Goal: Task Accomplishment & Management: Use online tool/utility

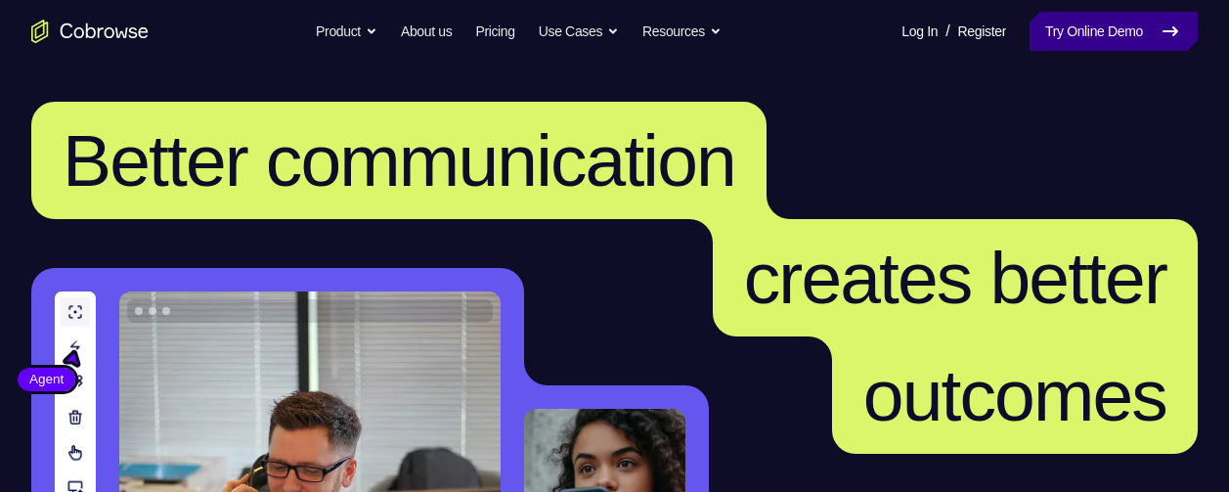
click at [1064, 40] on link "Try Online Demo" at bounding box center [1113, 31] width 168 height 39
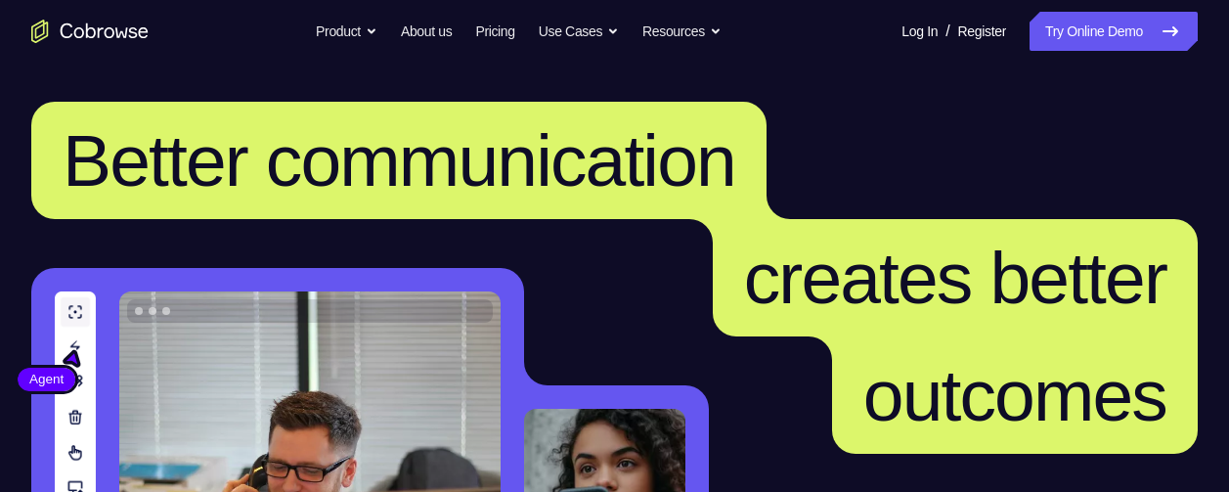
scroll to position [564, 0]
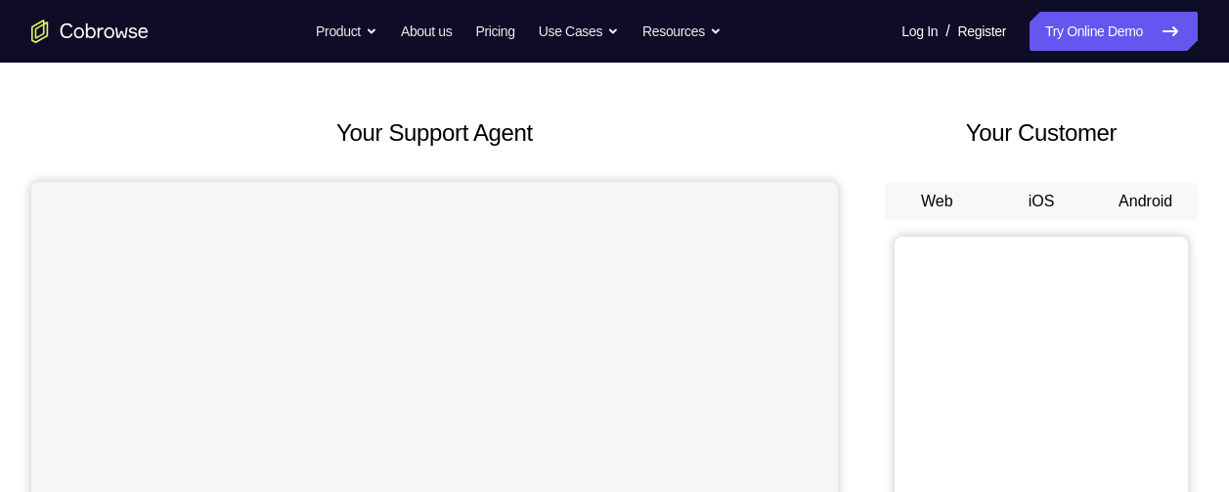
scroll to position [72, 0]
click at [1154, 210] on button "Android" at bounding box center [1145, 201] width 105 height 39
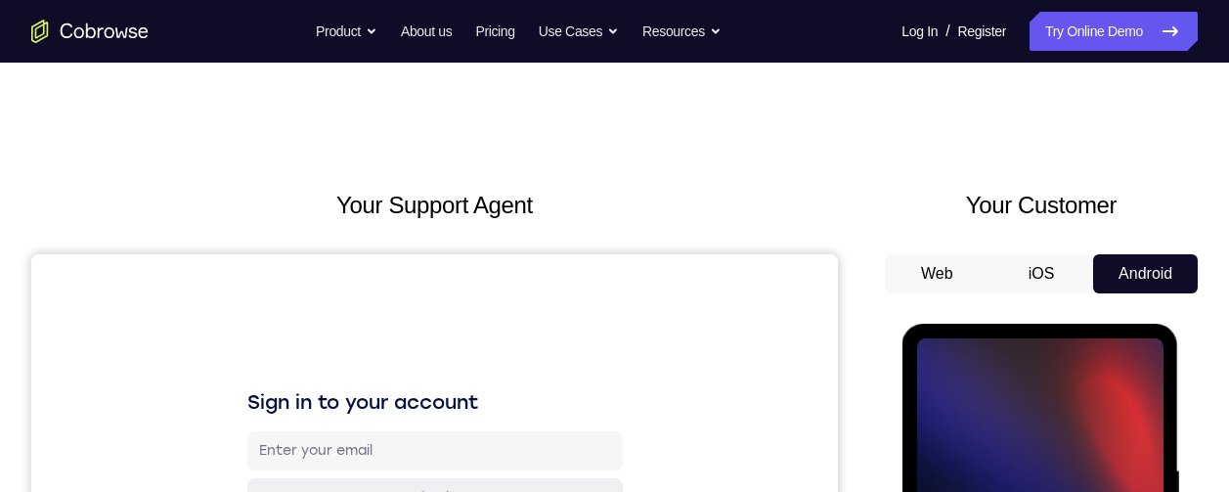
scroll to position [207, 0]
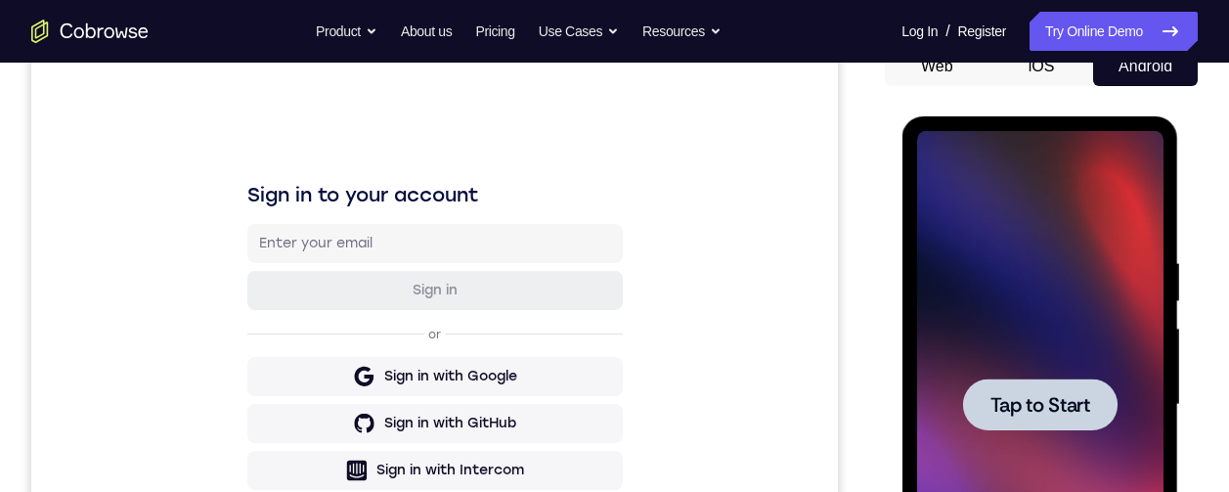
click at [1012, 345] on div at bounding box center [1039, 404] width 246 height 547
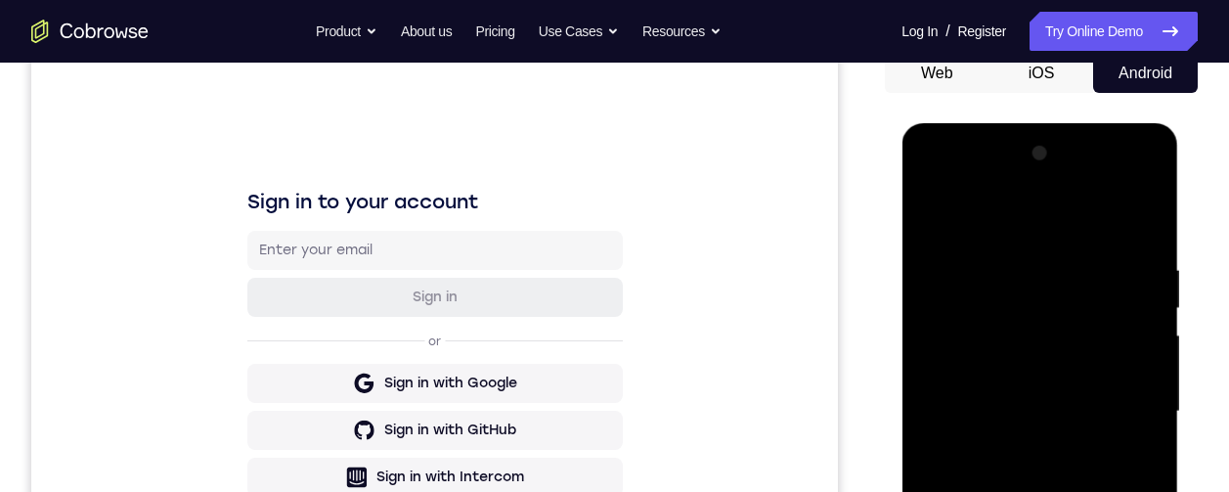
scroll to position [493, 0]
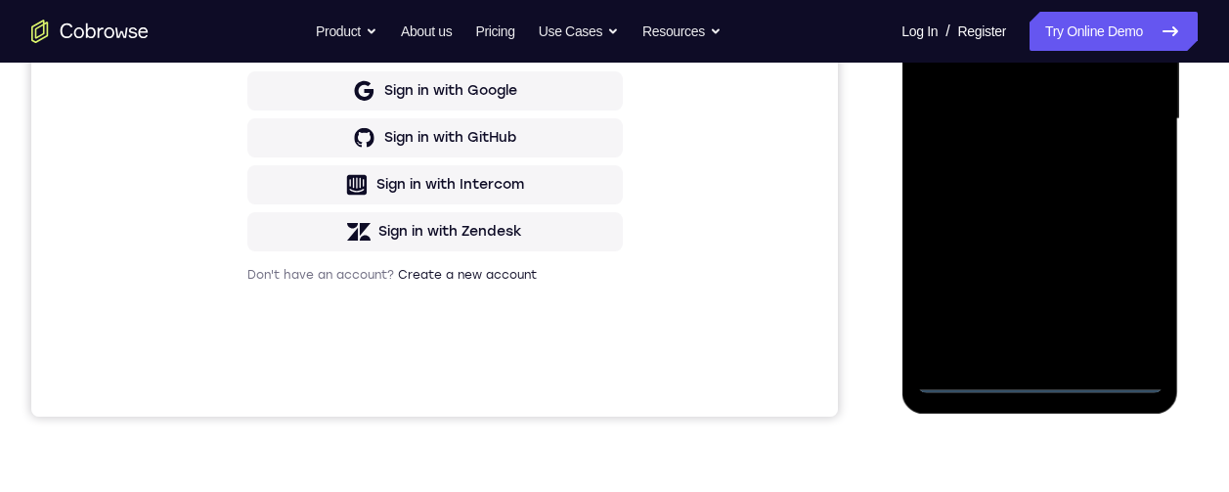
click at [1038, 374] on div at bounding box center [1039, 119] width 246 height 547
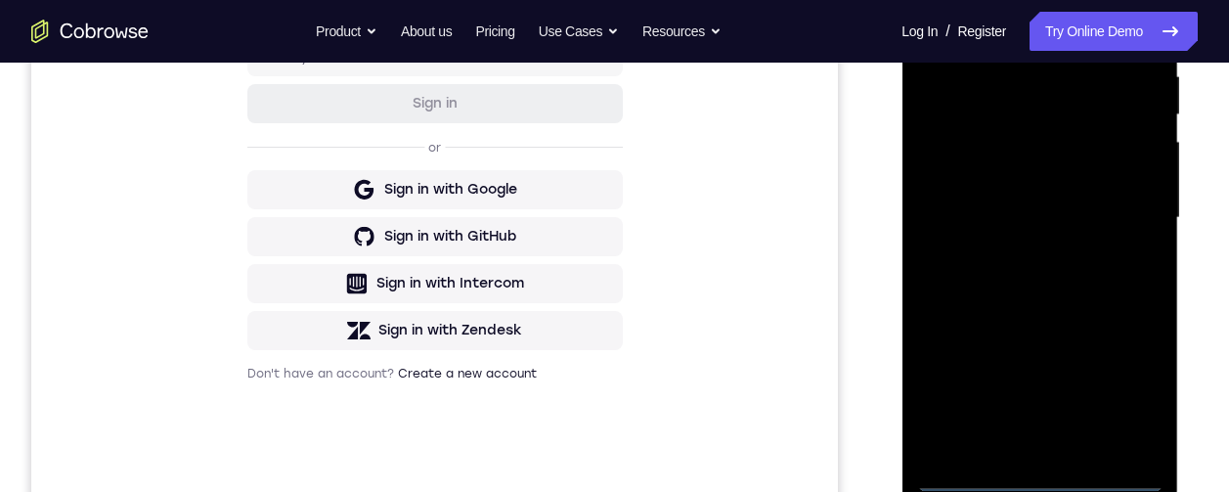
scroll to position [377, 0]
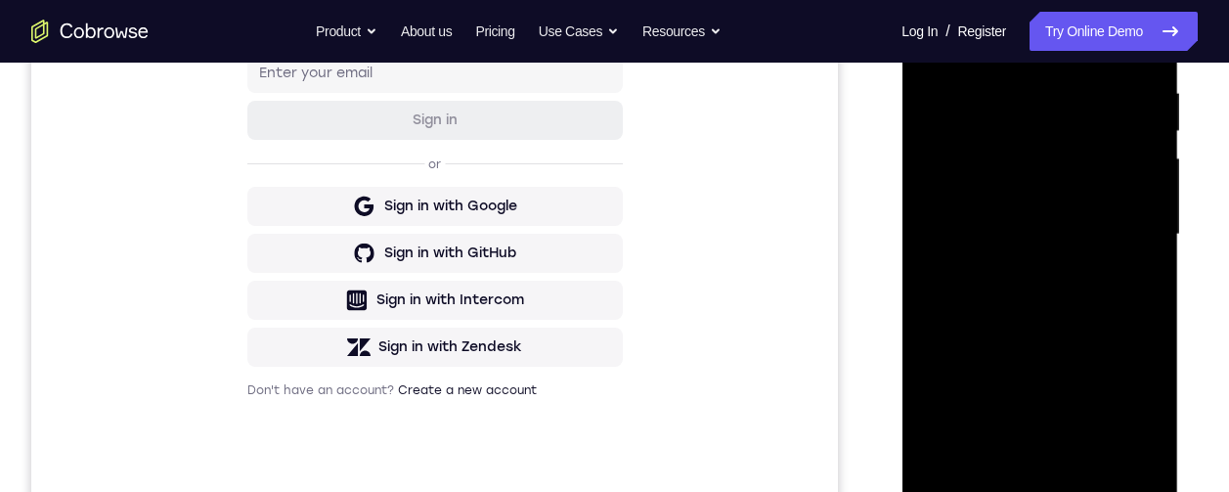
click at [1116, 405] on div at bounding box center [1039, 234] width 246 height 547
click at [965, 3] on div at bounding box center [1039, 234] width 246 height 547
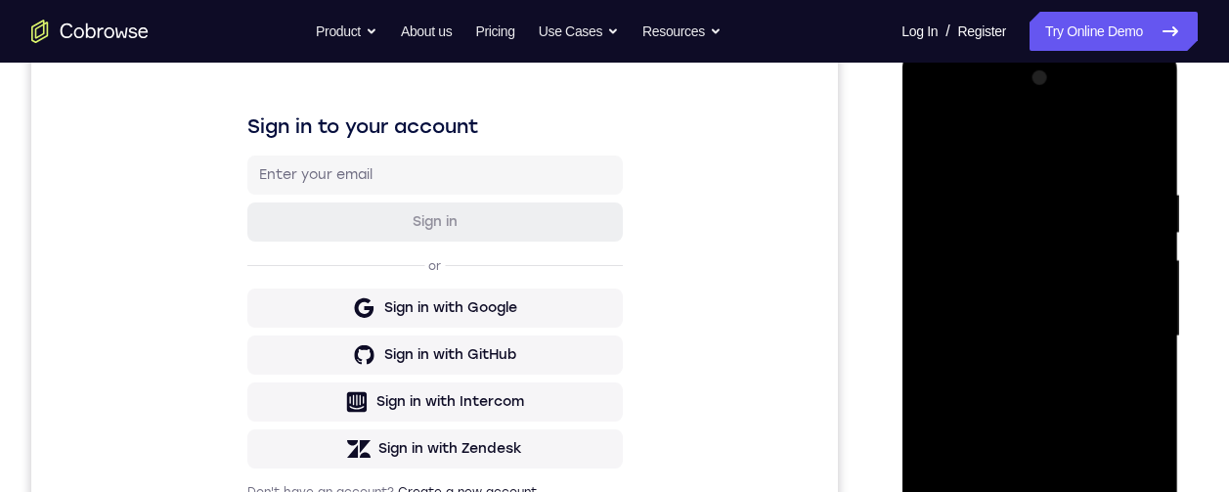
click at [941, 278] on div at bounding box center [1039, 336] width 246 height 547
click at [1010, 340] on div at bounding box center [1039, 336] width 246 height 547
click at [1026, 323] on div at bounding box center [1039, 336] width 246 height 547
click at [1037, 343] on div at bounding box center [1039, 336] width 246 height 547
click at [1006, 327] on div at bounding box center [1039, 336] width 246 height 547
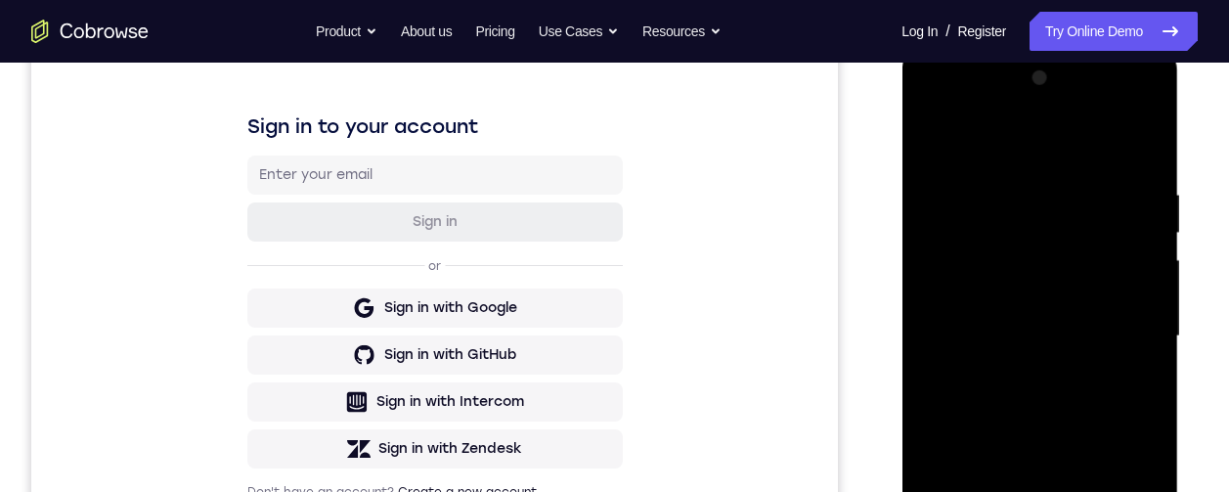
scroll to position [525, 0]
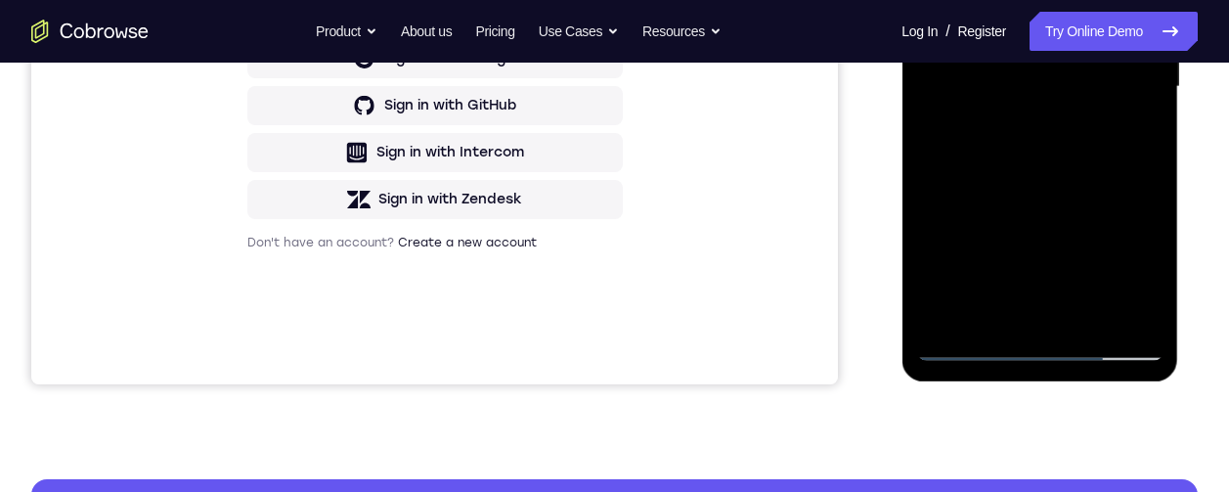
click at [1006, 240] on div at bounding box center [1039, 86] width 246 height 547
click at [1058, 248] on div at bounding box center [1039, 86] width 246 height 547
click at [1121, 309] on div at bounding box center [1039, 86] width 246 height 547
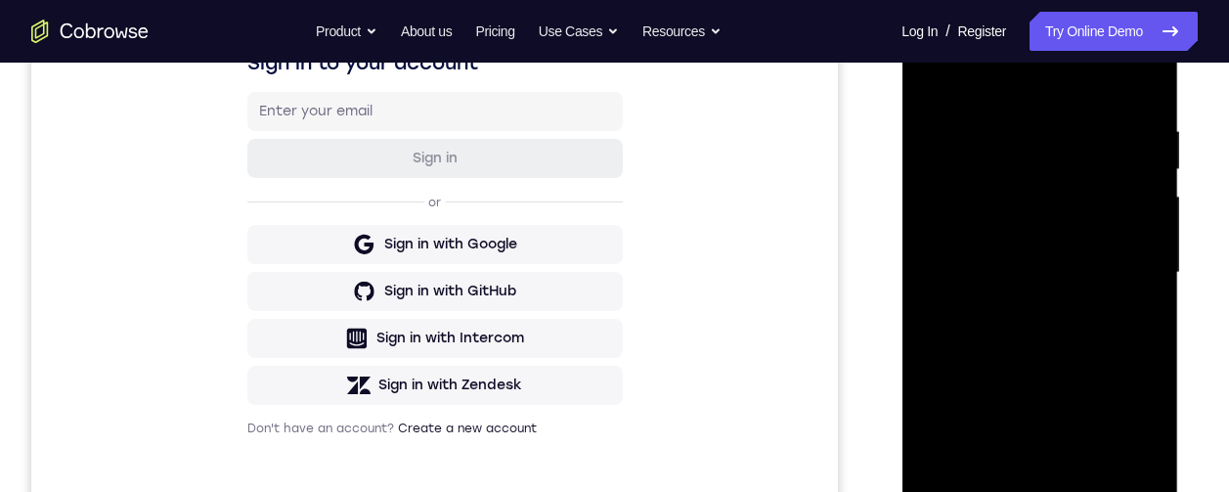
click at [1065, 332] on div at bounding box center [1039, 272] width 246 height 547
click at [1100, 318] on div at bounding box center [1039, 272] width 246 height 547
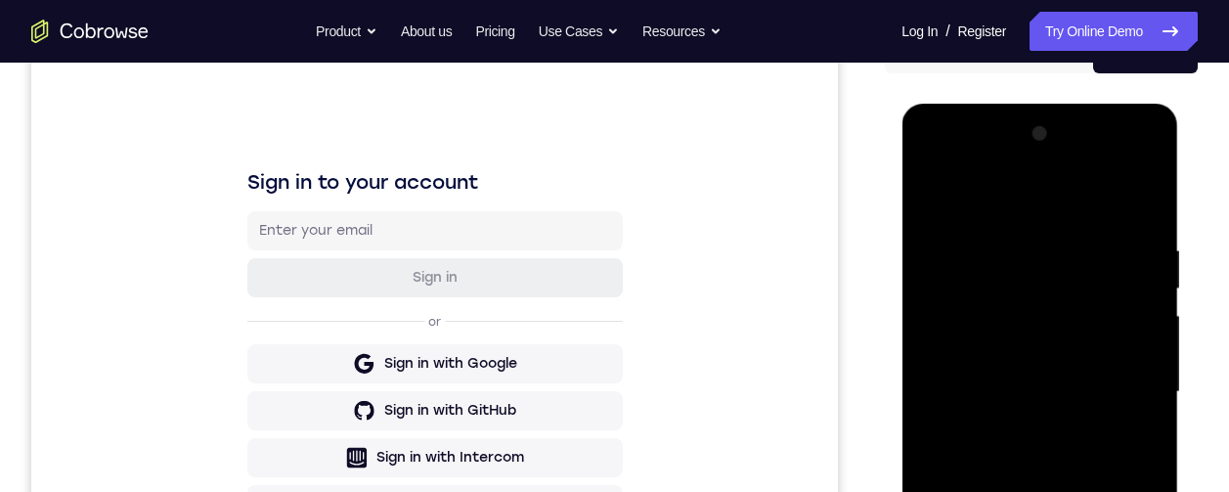
click at [1080, 473] on div at bounding box center [1039, 391] width 246 height 547
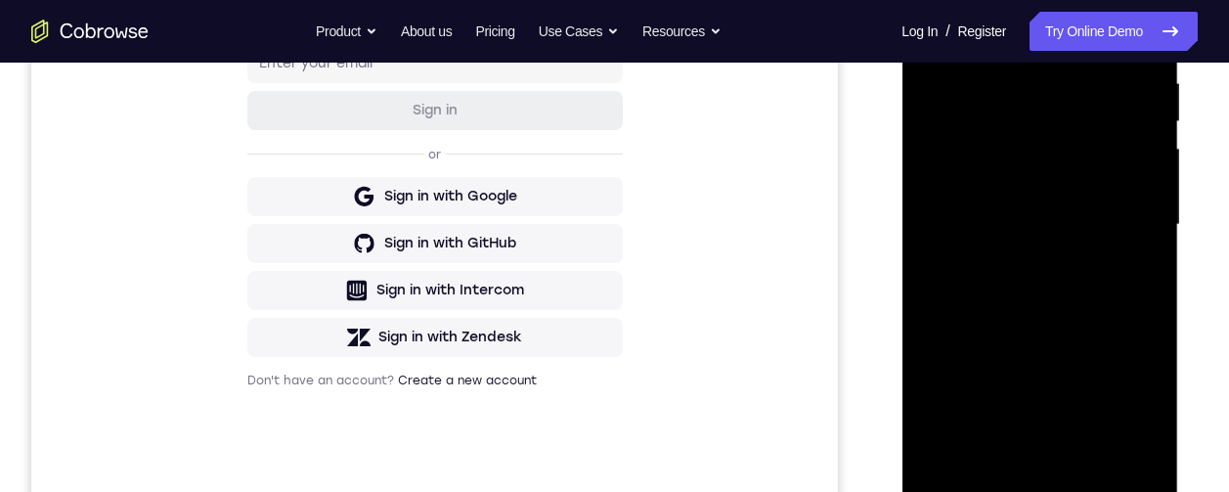
scroll to position [310, 0]
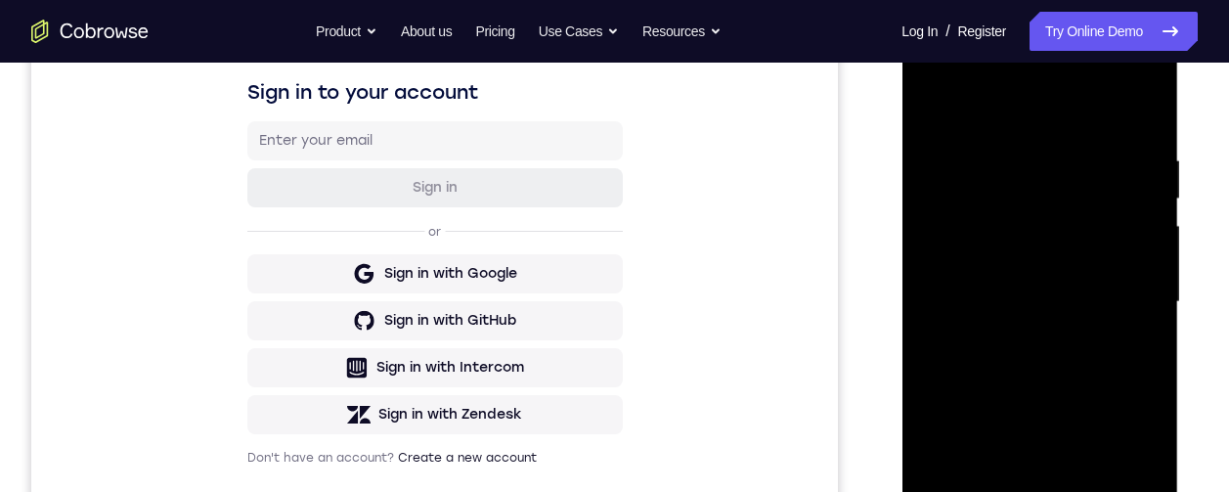
click at [1110, 130] on div at bounding box center [1039, 301] width 246 height 547
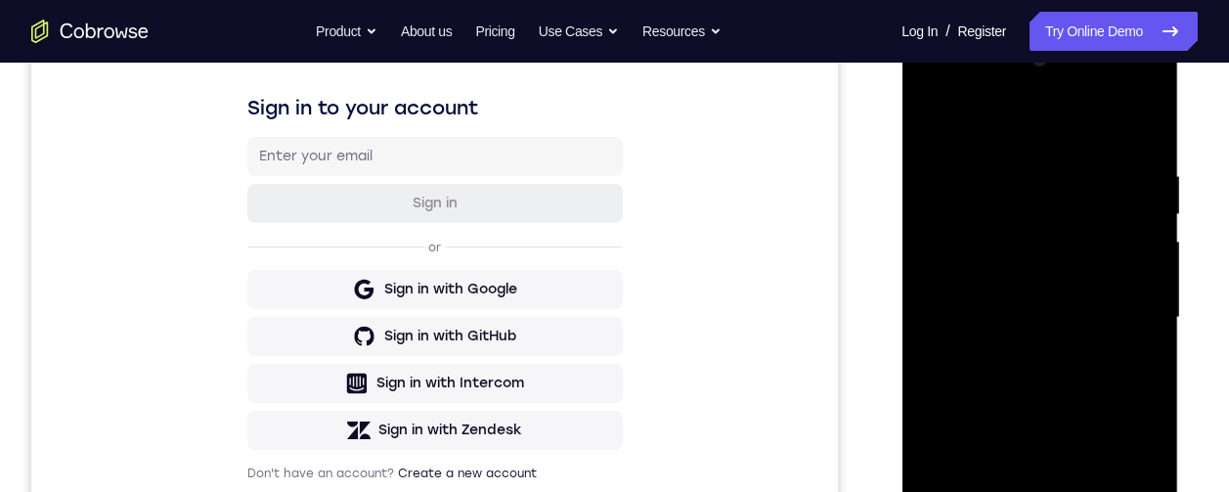
click at [1147, 82] on div at bounding box center [1039, 317] width 246 height 547
click at [1080, 464] on div at bounding box center [1039, 317] width 246 height 547
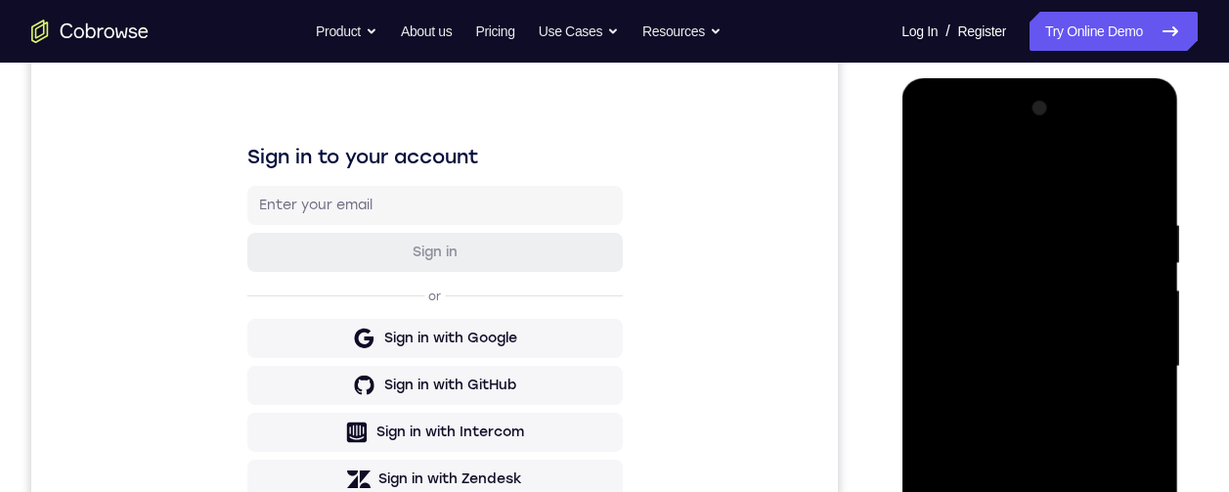
click at [1066, 398] on div at bounding box center [1039, 366] width 246 height 547
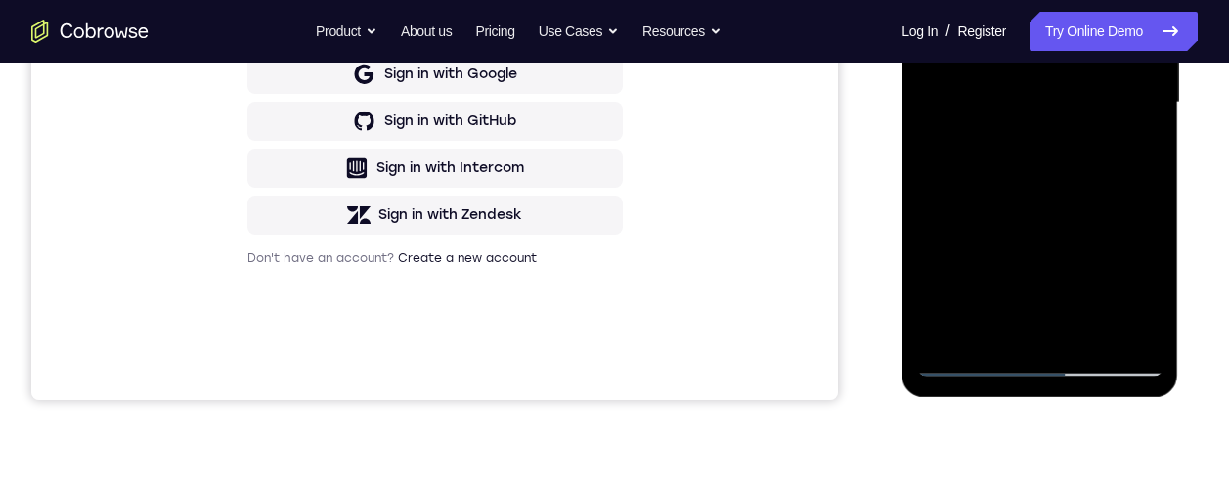
scroll to position [462, 0]
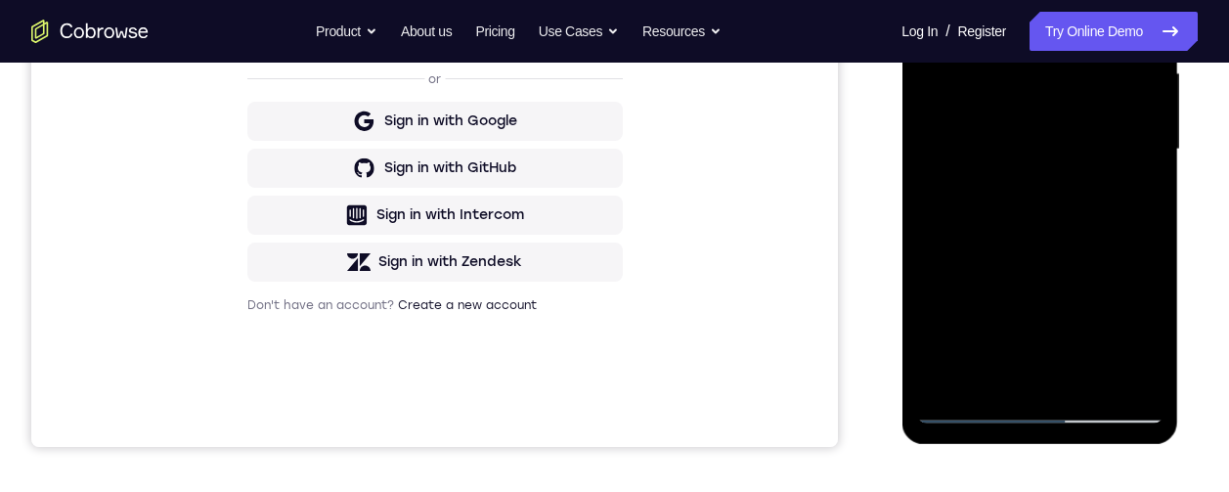
drag, startPoint x: 1024, startPoint y: 214, endPoint x: 1066, endPoint y: 288, distance: 85.4
click at [1067, 307] on div at bounding box center [1039, 149] width 246 height 547
click at [948, 0] on div at bounding box center [1039, 149] width 246 height 547
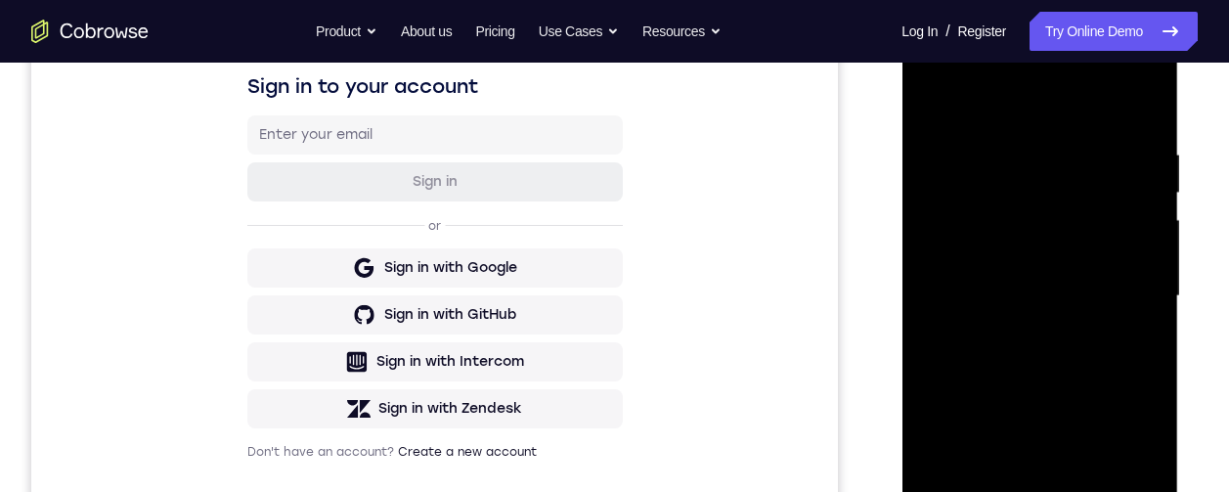
scroll to position [503, 0]
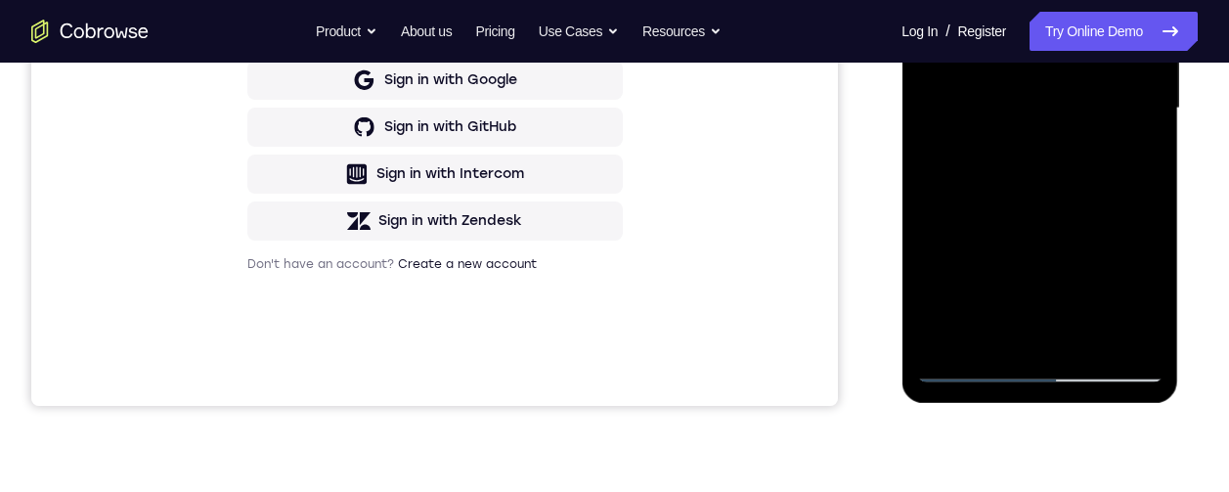
drag, startPoint x: 1030, startPoint y: 311, endPoint x: 1034, endPoint y: 196, distance: 114.4
click at [1034, 189] on div at bounding box center [1039, 108] width 246 height 547
drag, startPoint x: 1030, startPoint y: 286, endPoint x: 1047, endPoint y: 190, distance: 98.2
click at [1042, 175] on div at bounding box center [1039, 108] width 246 height 547
drag, startPoint x: 1007, startPoint y: 307, endPoint x: 1021, endPoint y: 261, distance: 47.9
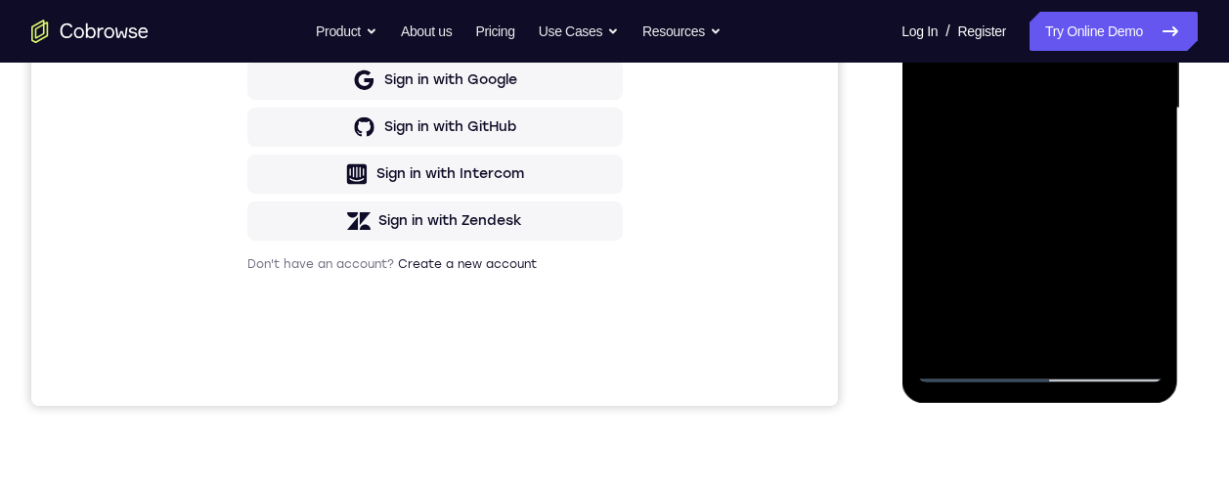
click at [1021, 264] on div at bounding box center [1039, 108] width 246 height 547
drag, startPoint x: 1018, startPoint y: 272, endPoint x: 1042, endPoint y: 193, distance: 82.9
click at [1042, 184] on div at bounding box center [1039, 108] width 246 height 547
click at [1039, 98] on div at bounding box center [1039, 108] width 246 height 547
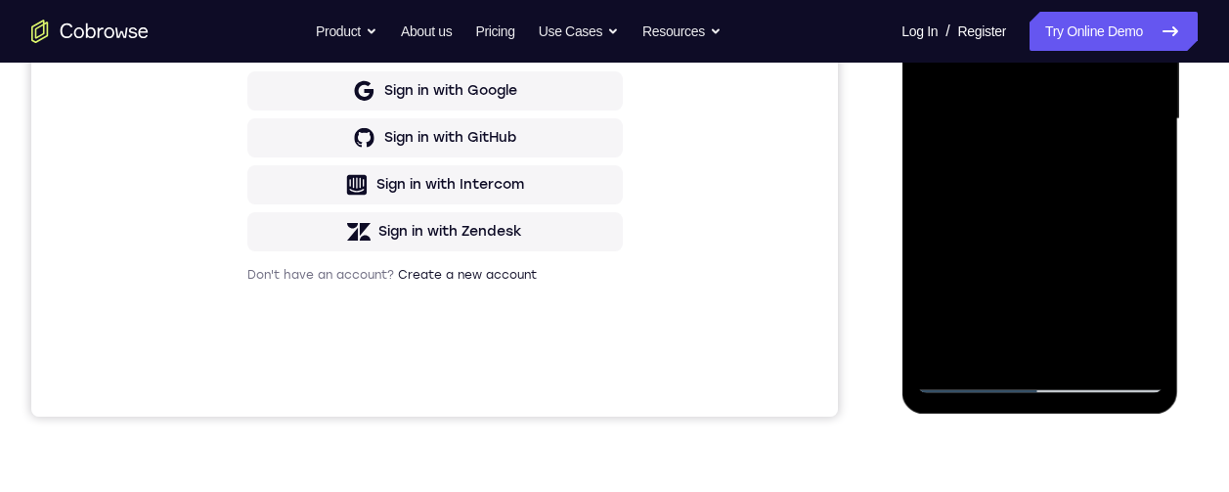
scroll to position [524, 0]
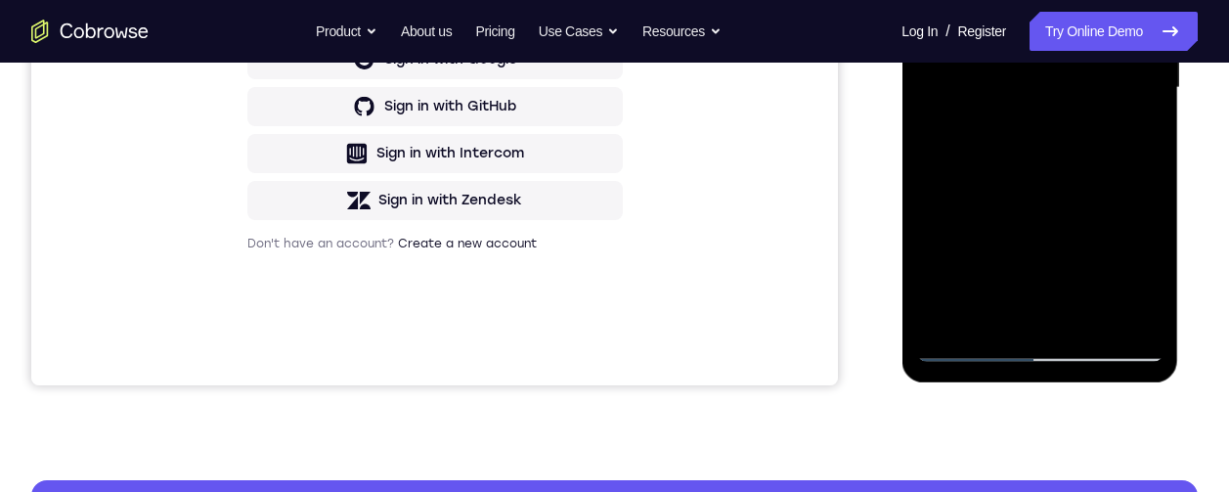
drag, startPoint x: 1050, startPoint y: -43, endPoint x: 1009, endPoint y: 18, distance: 73.2
click at [1030, 64] on div at bounding box center [1039, 87] width 246 height 547
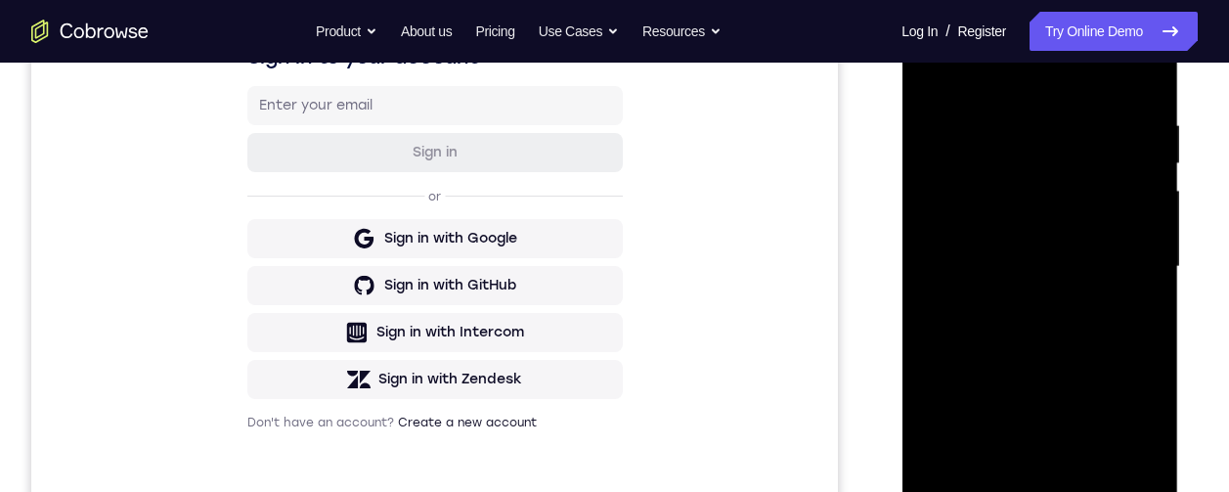
click at [981, 73] on div at bounding box center [1039, 266] width 246 height 547
drag, startPoint x: 1020, startPoint y: 274, endPoint x: 1037, endPoint y: 229, distance: 48.3
click at [1032, 213] on div at bounding box center [1039, 266] width 246 height 547
drag, startPoint x: 1032, startPoint y: 305, endPoint x: 1041, endPoint y: 253, distance: 52.6
click at [1040, 237] on div at bounding box center [1039, 266] width 246 height 547
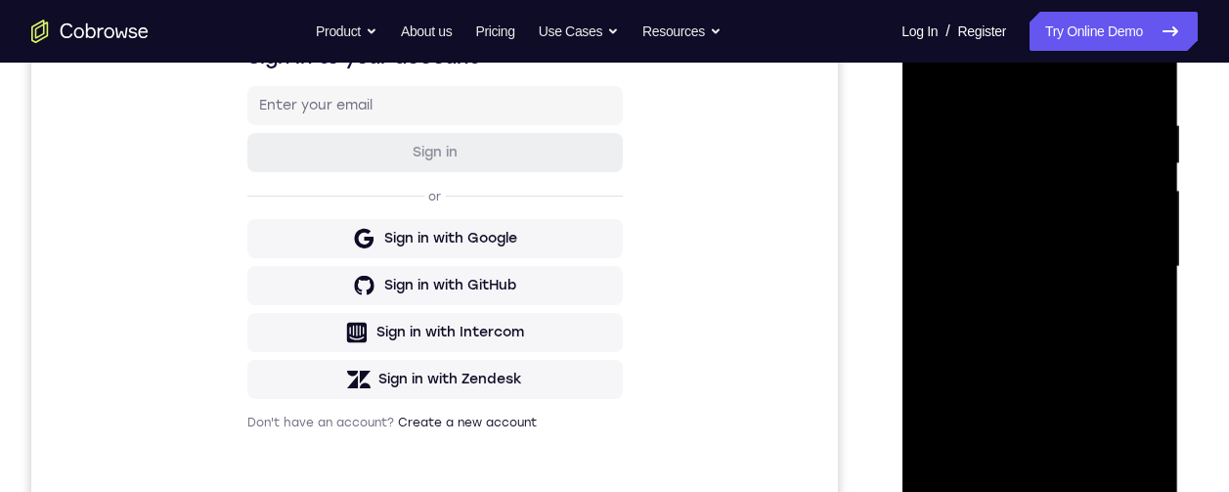
drag, startPoint x: 1020, startPoint y: 271, endPoint x: 1047, endPoint y: 229, distance: 50.2
click at [1047, 202] on div at bounding box center [1039, 266] width 246 height 547
drag, startPoint x: 1019, startPoint y: 356, endPoint x: 1041, endPoint y: 254, distance: 104.1
click at [1041, 250] on div at bounding box center [1039, 266] width 246 height 547
click at [1027, 312] on div at bounding box center [1039, 266] width 246 height 547
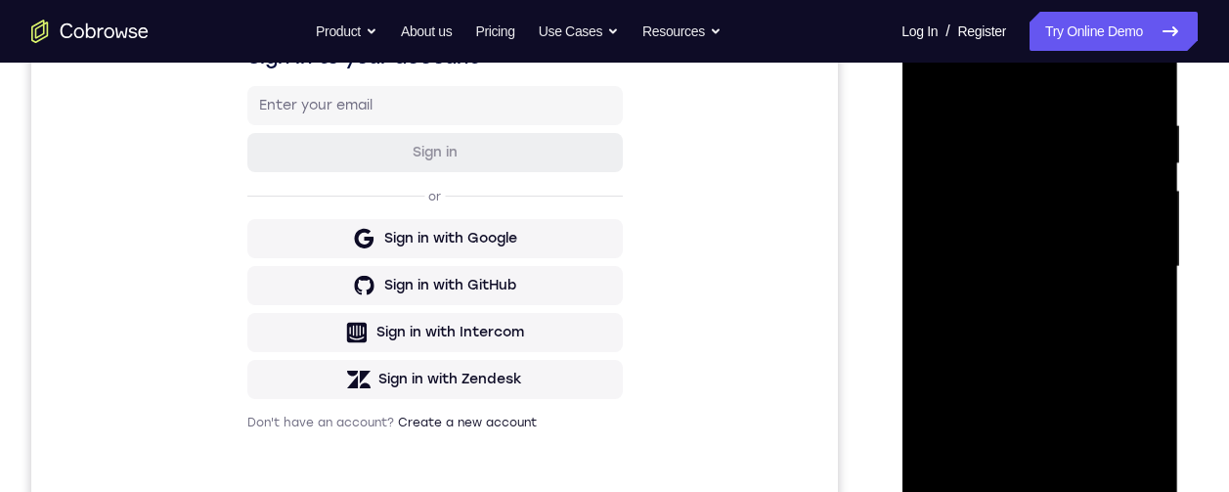
drag, startPoint x: 1097, startPoint y: 280, endPoint x: 1106, endPoint y: 221, distance: 59.3
click at [1106, 217] on div at bounding box center [1039, 266] width 246 height 547
drag, startPoint x: 1052, startPoint y: 284, endPoint x: 1051, endPoint y: 239, distance: 46.0
click at [1050, 235] on div at bounding box center [1039, 266] width 246 height 547
click at [1080, 287] on div at bounding box center [1039, 266] width 246 height 547
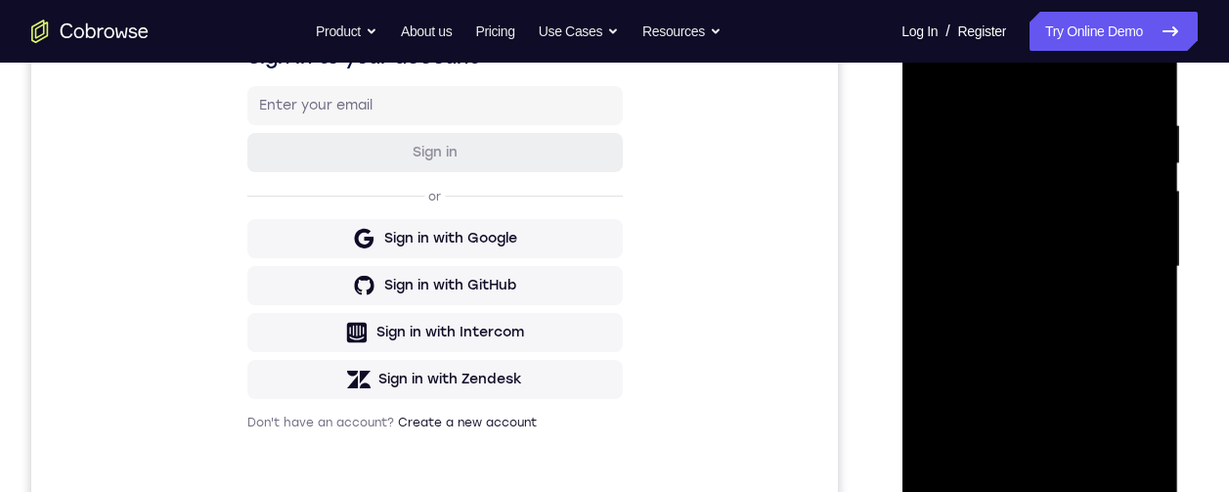
click at [1032, 324] on div at bounding box center [1039, 266] width 246 height 547
click at [968, 326] on div at bounding box center [1039, 266] width 246 height 547
click at [962, 133] on div at bounding box center [1039, 266] width 246 height 547
drag, startPoint x: 1056, startPoint y: 84, endPoint x: 1021, endPoint y: 214, distance: 134.7
click at [1048, 259] on div at bounding box center [1039, 266] width 246 height 547
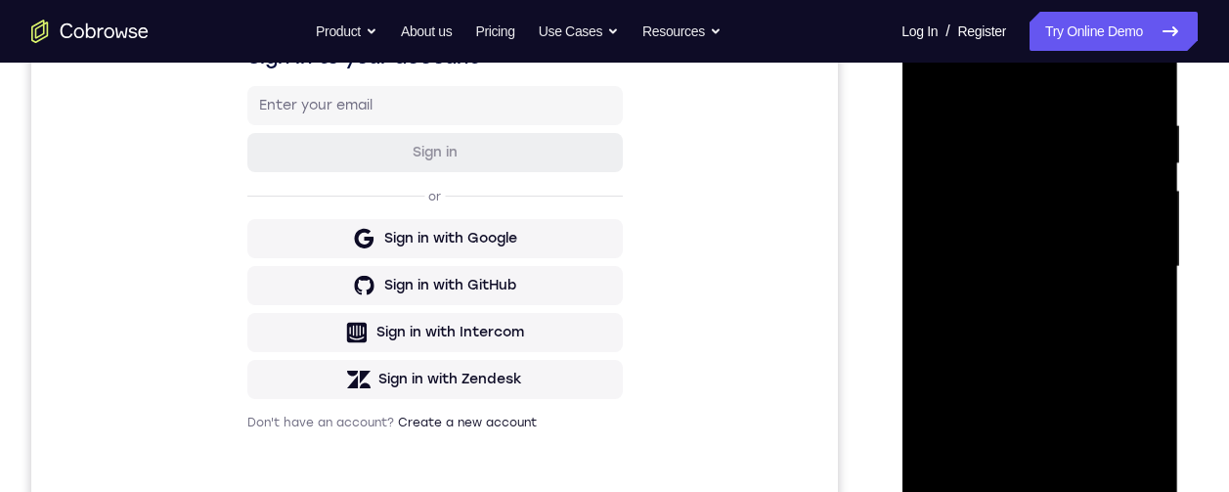
scroll to position [209, 0]
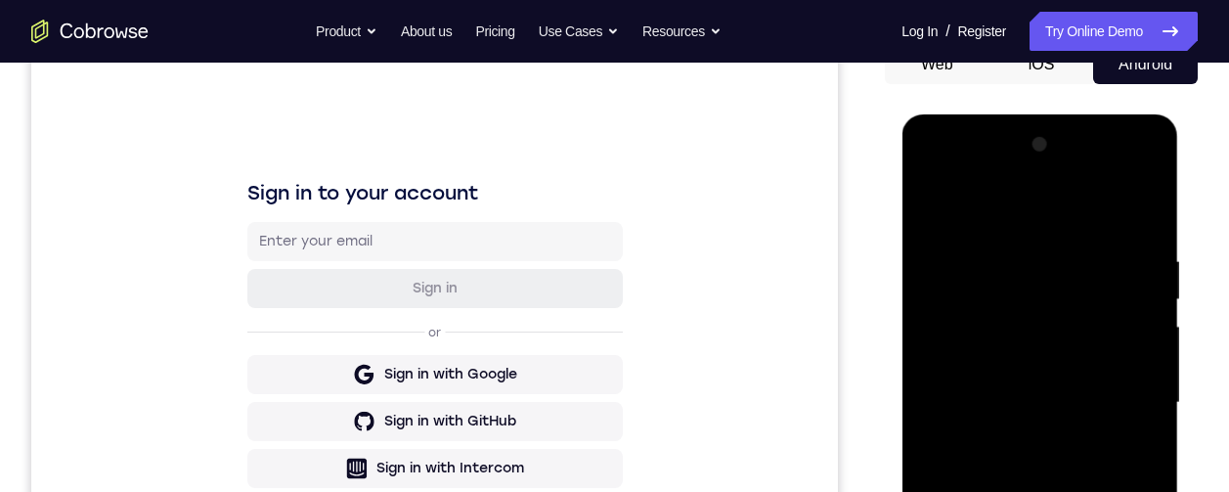
click at [979, 203] on div at bounding box center [1039, 402] width 246 height 547
drag, startPoint x: 1033, startPoint y: 362, endPoint x: 1049, endPoint y: 297, distance: 66.4
click at [1047, 288] on div at bounding box center [1039, 402] width 246 height 547
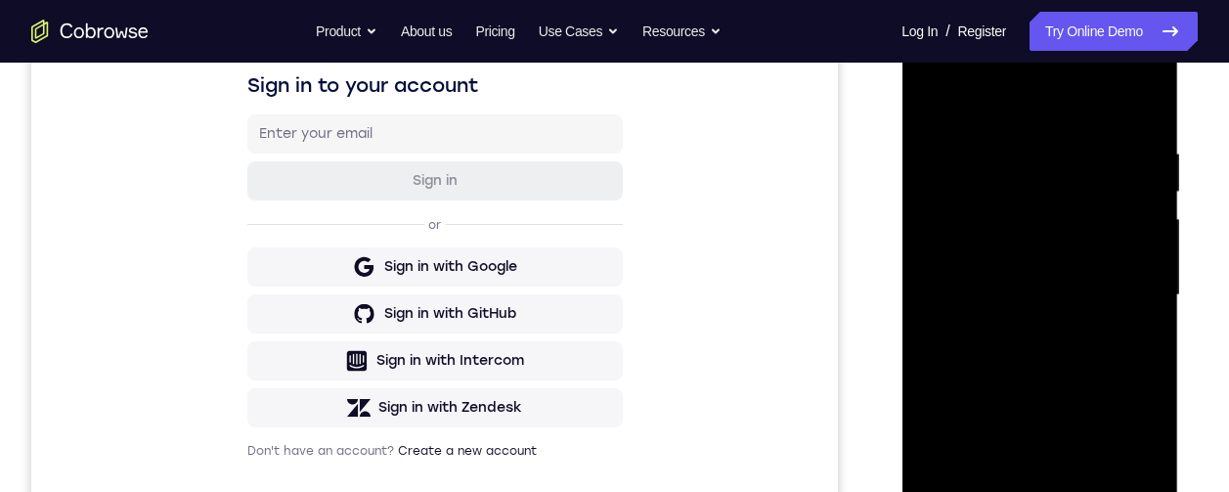
click at [1032, 308] on div at bounding box center [1039, 295] width 246 height 547
click at [964, 242] on div at bounding box center [1039, 295] width 246 height 547
drag, startPoint x: 1000, startPoint y: 160, endPoint x: 1015, endPoint y: 235, distance: 75.7
click at [1025, 282] on div at bounding box center [1039, 295] width 246 height 547
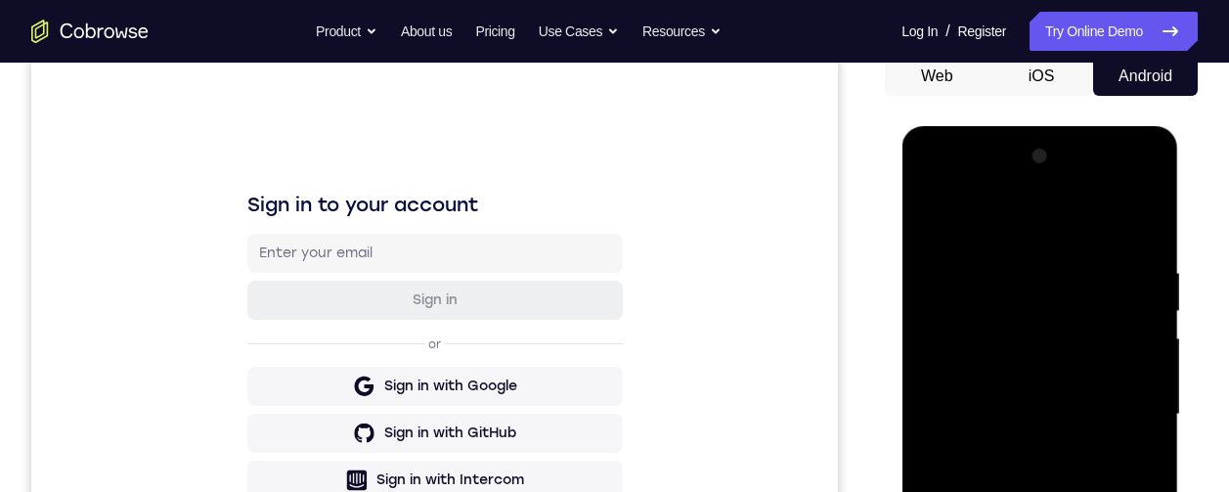
drag, startPoint x: 1044, startPoint y: 226, endPoint x: 1042, endPoint y: 337, distance: 111.5
click at [1053, 356] on div at bounding box center [1039, 414] width 246 height 547
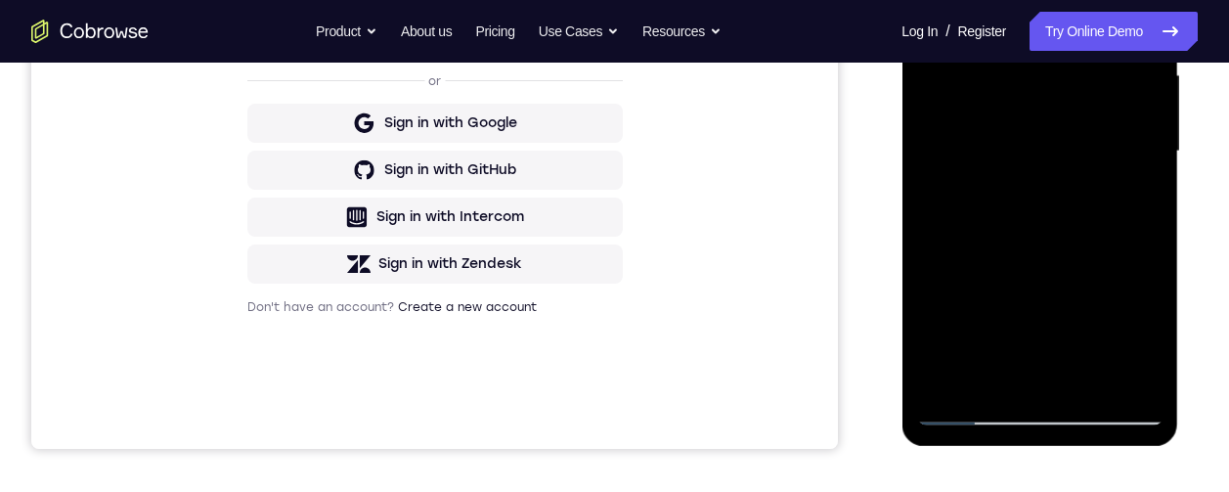
scroll to position [592, 0]
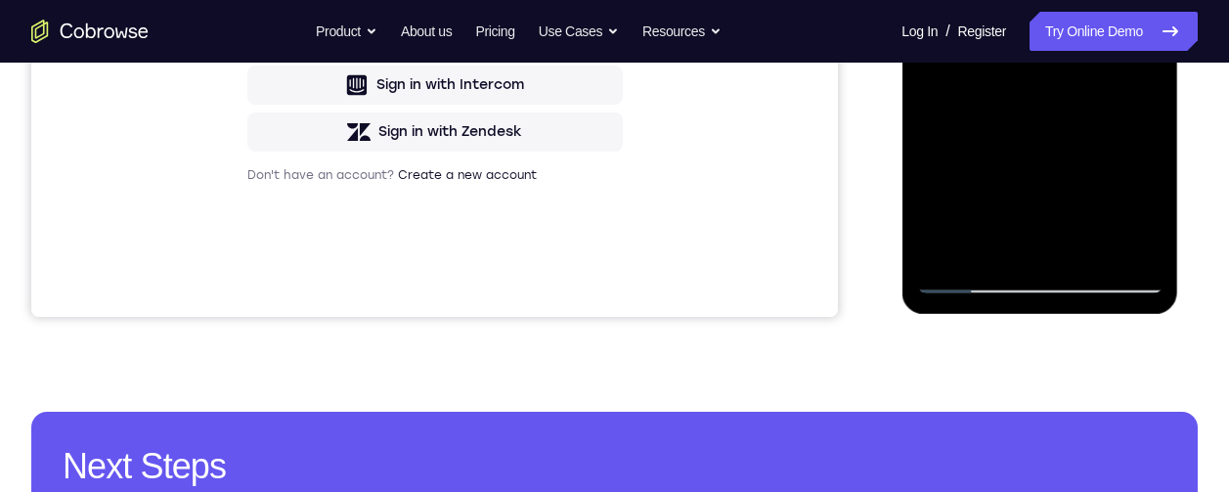
drag, startPoint x: 1050, startPoint y: -77, endPoint x: 1054, endPoint y: 8, distance: 85.1
click at [1058, 37] on div at bounding box center [1039, 19] width 246 height 547
drag, startPoint x: 1065, startPoint y: -136, endPoint x: 1058, endPoint y: -20, distance: 116.5
click at [1068, 0] on div at bounding box center [1039, 19] width 246 height 547
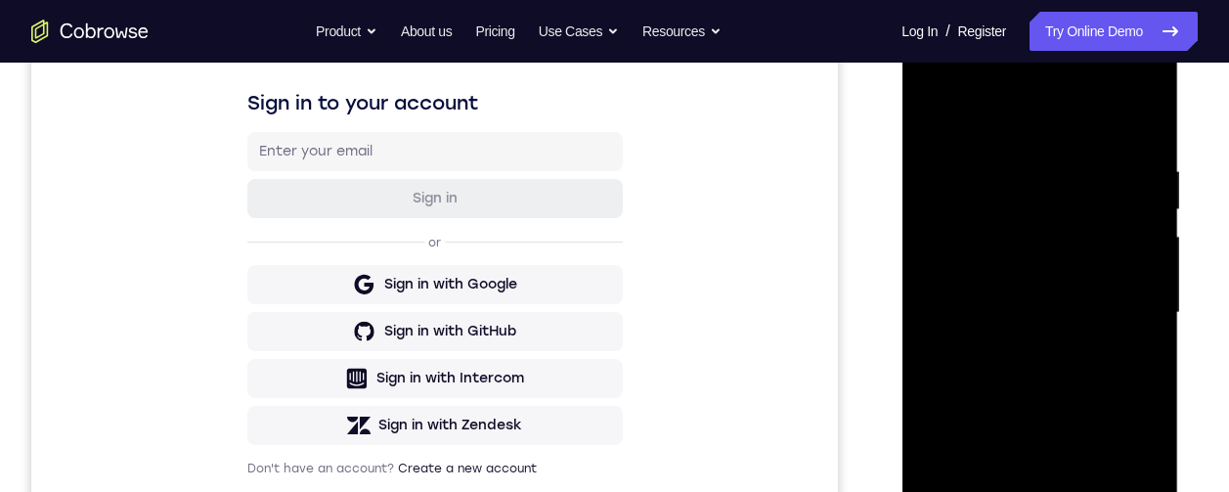
click at [986, 117] on div at bounding box center [1039, 312] width 246 height 547
drag, startPoint x: 1034, startPoint y: 489, endPoint x: 1046, endPoint y: 375, distance: 114.0
click at [1045, 372] on div at bounding box center [1039, 312] width 246 height 547
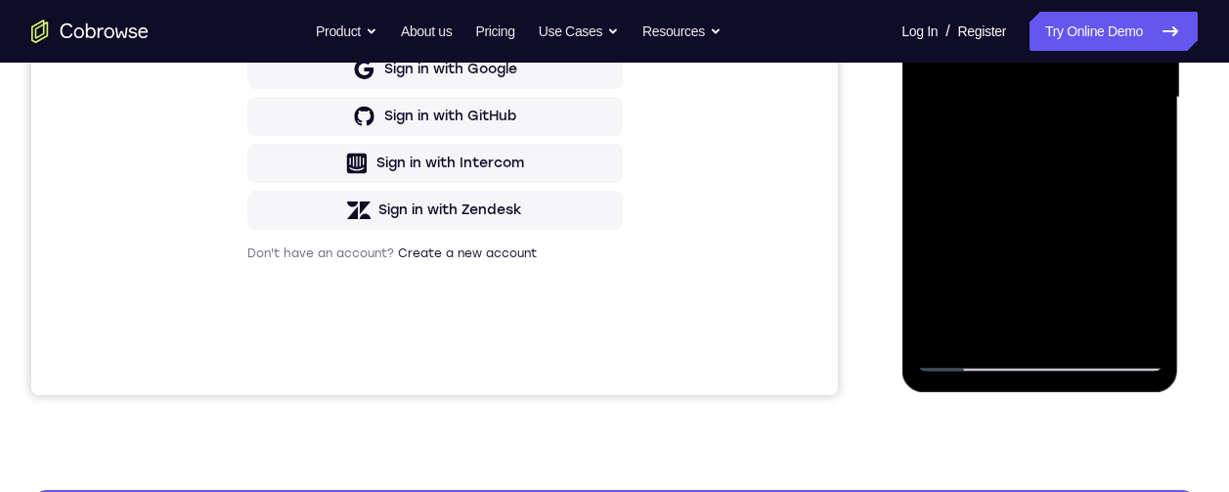
drag, startPoint x: 1043, startPoint y: 263, endPoint x: 1055, endPoint y: 186, distance: 78.1
click at [1045, 156] on div at bounding box center [1039, 97] width 246 height 547
drag, startPoint x: 1053, startPoint y: 275, endPoint x: 1059, endPoint y: 192, distance: 83.3
click at [1053, 176] on div at bounding box center [1039, 97] width 246 height 547
click at [1042, 137] on div at bounding box center [1039, 97] width 246 height 547
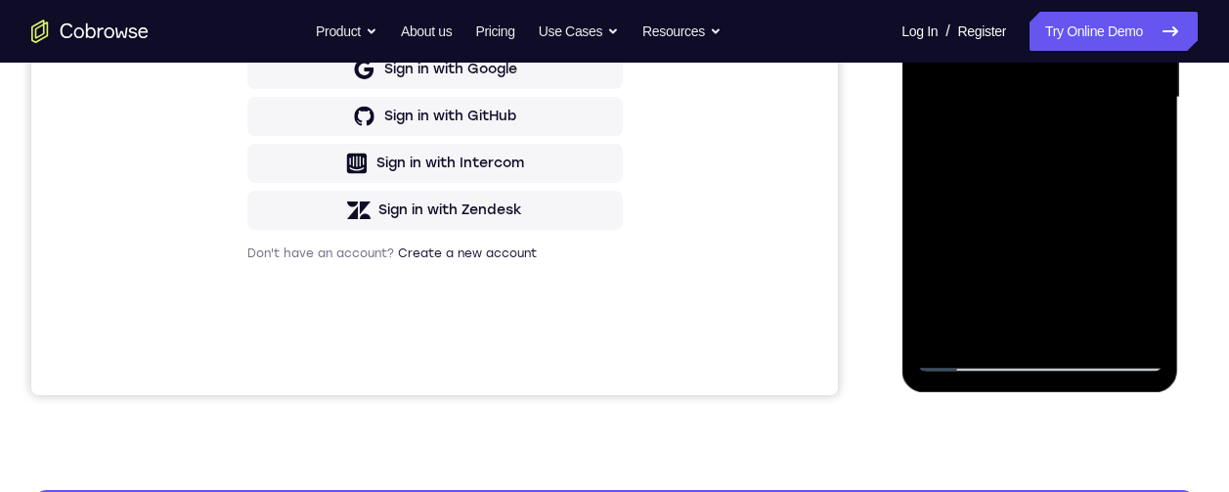
click at [959, 0] on div at bounding box center [1039, 97] width 246 height 547
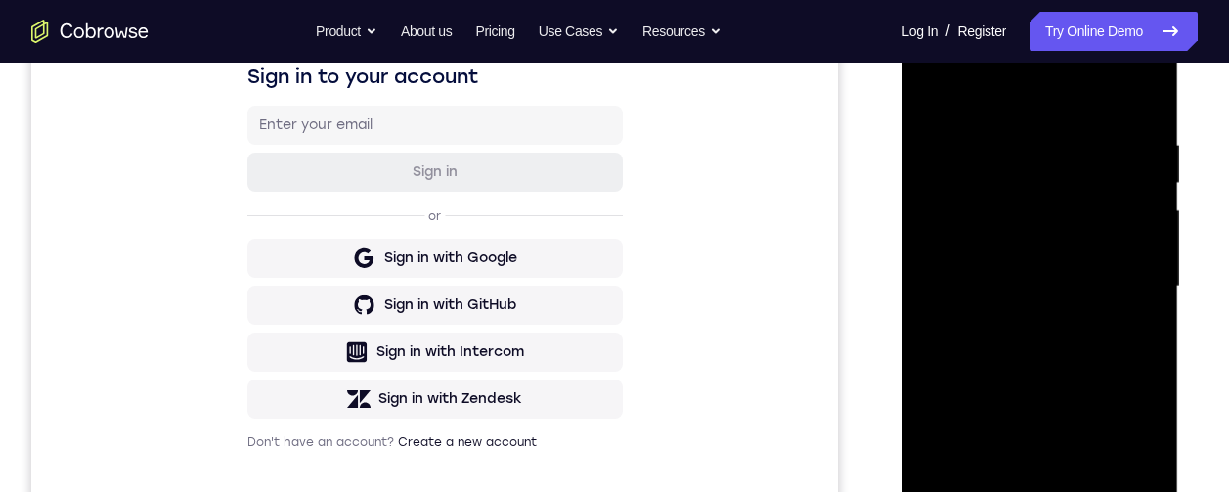
drag, startPoint x: 1032, startPoint y: 209, endPoint x: 990, endPoint y: 326, distance: 123.7
click at [974, 337] on div at bounding box center [1039, 286] width 246 height 547
drag, startPoint x: 1084, startPoint y: 237, endPoint x: 1008, endPoint y: 315, distance: 109.2
click at [981, 342] on div at bounding box center [1039, 286] width 246 height 547
drag, startPoint x: 1065, startPoint y: 149, endPoint x: 1063, endPoint y: 252, distance: 103.6
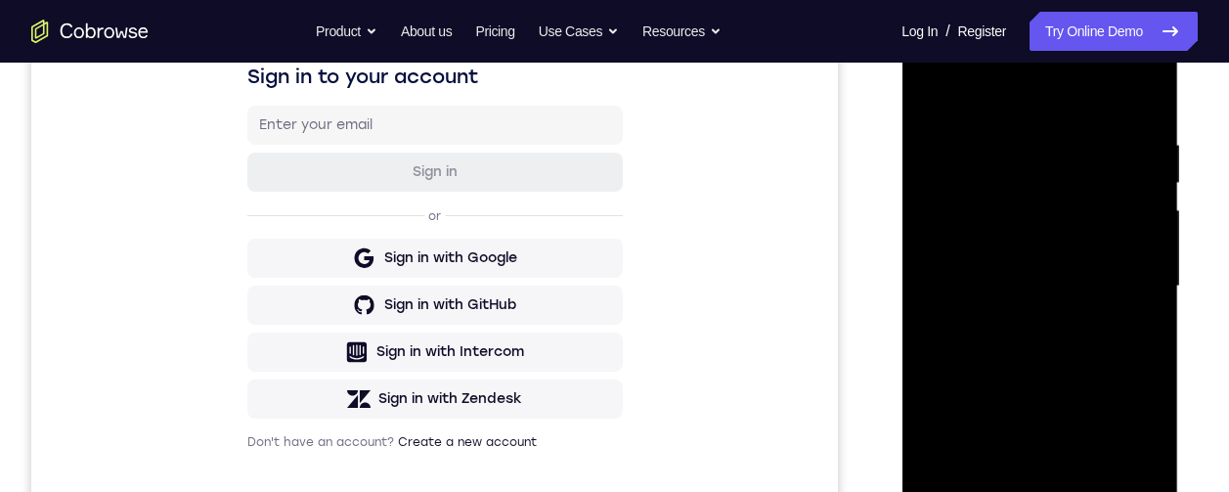
click at [1067, 277] on div at bounding box center [1039, 286] width 246 height 547
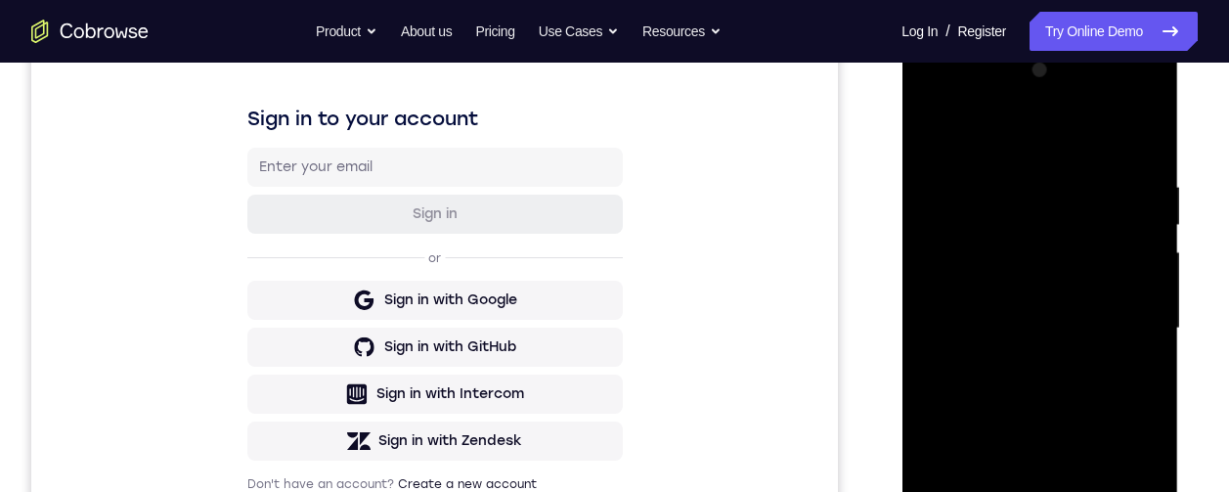
scroll to position [432, 0]
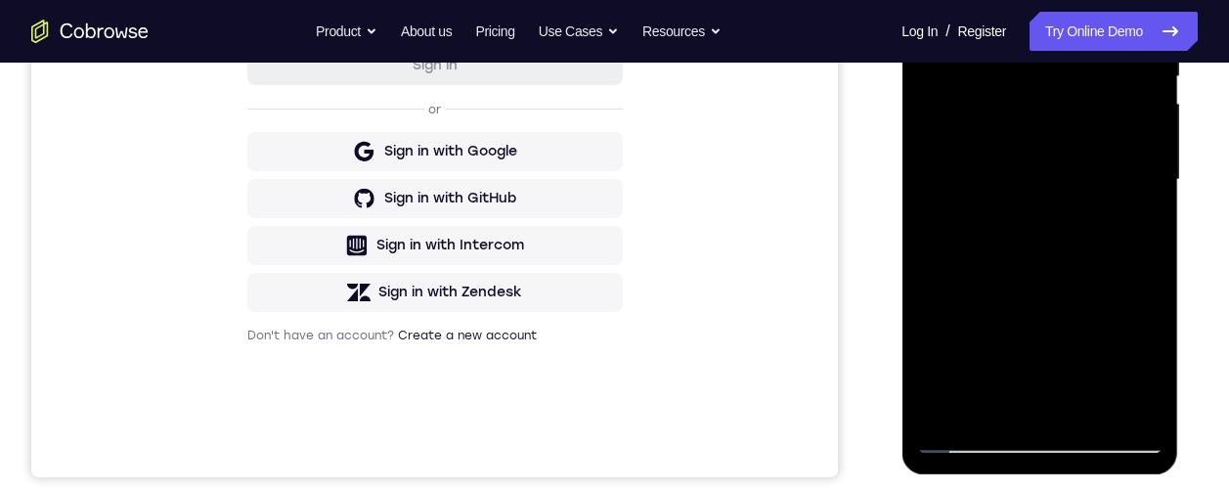
drag, startPoint x: 1087, startPoint y: 201, endPoint x: 1092, endPoint y: 132, distance: 69.6
click at [1100, 330] on div at bounding box center [1039, 179] width 246 height 547
drag, startPoint x: 1072, startPoint y: 70, endPoint x: 959, endPoint y: 93, distance: 115.6
click at [960, 101] on div at bounding box center [1039, 179] width 246 height 547
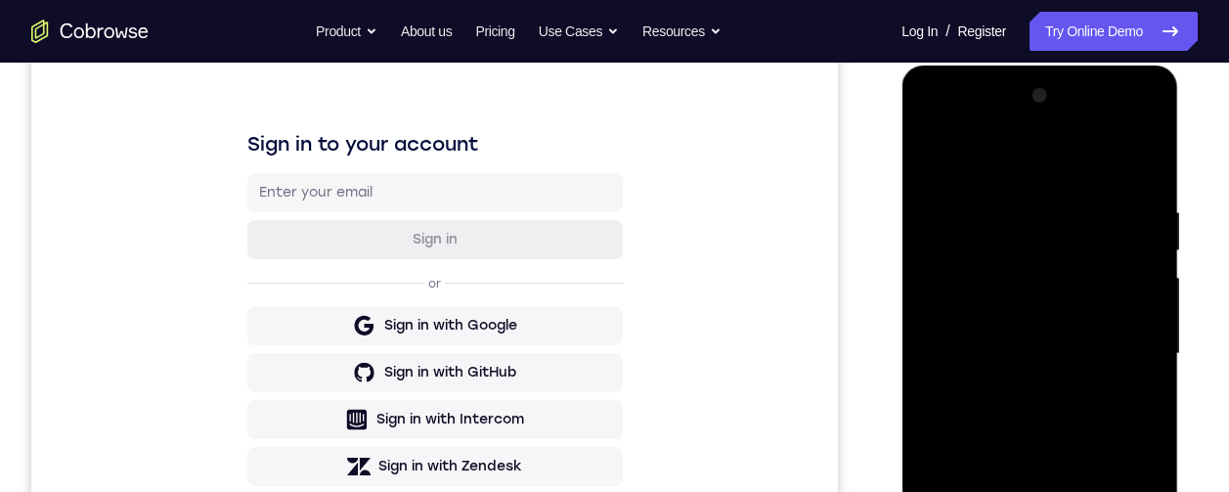
click at [1114, 118] on div at bounding box center [1039, 353] width 246 height 547
click at [959, 122] on div at bounding box center [1039, 353] width 246 height 547
click at [1120, 347] on div at bounding box center [1039, 353] width 246 height 547
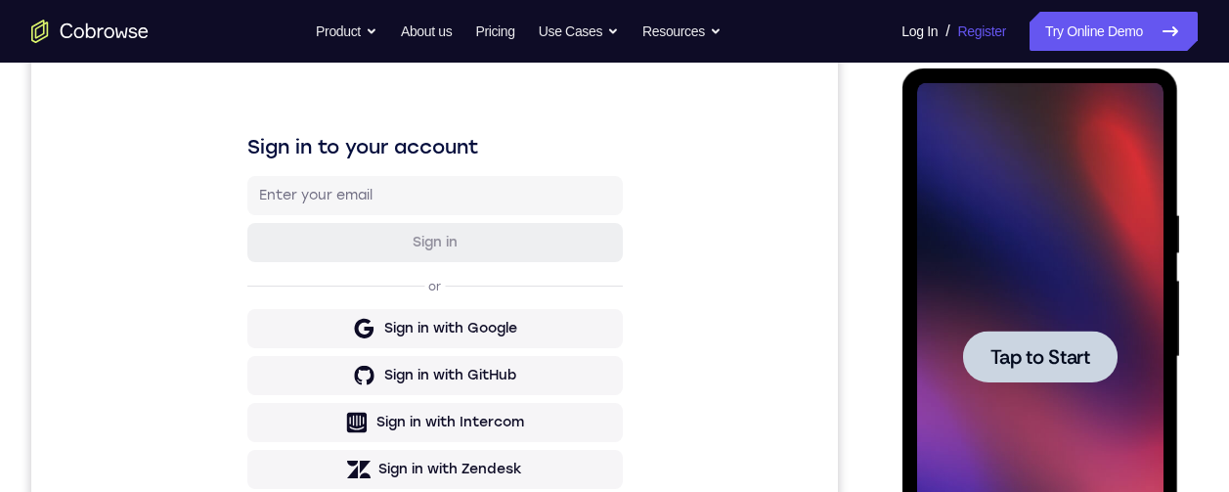
scroll to position [10, 0]
